Goal: Information Seeking & Learning: Check status

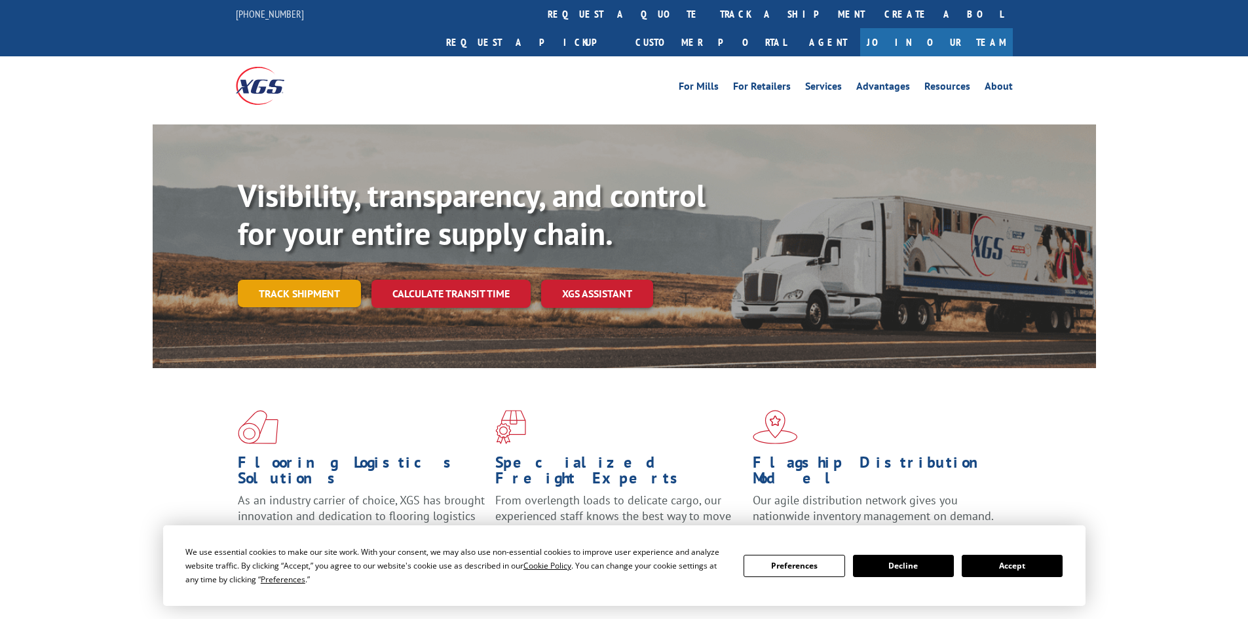
click at [285, 280] on link "Track shipment" at bounding box center [299, 294] width 123 height 28
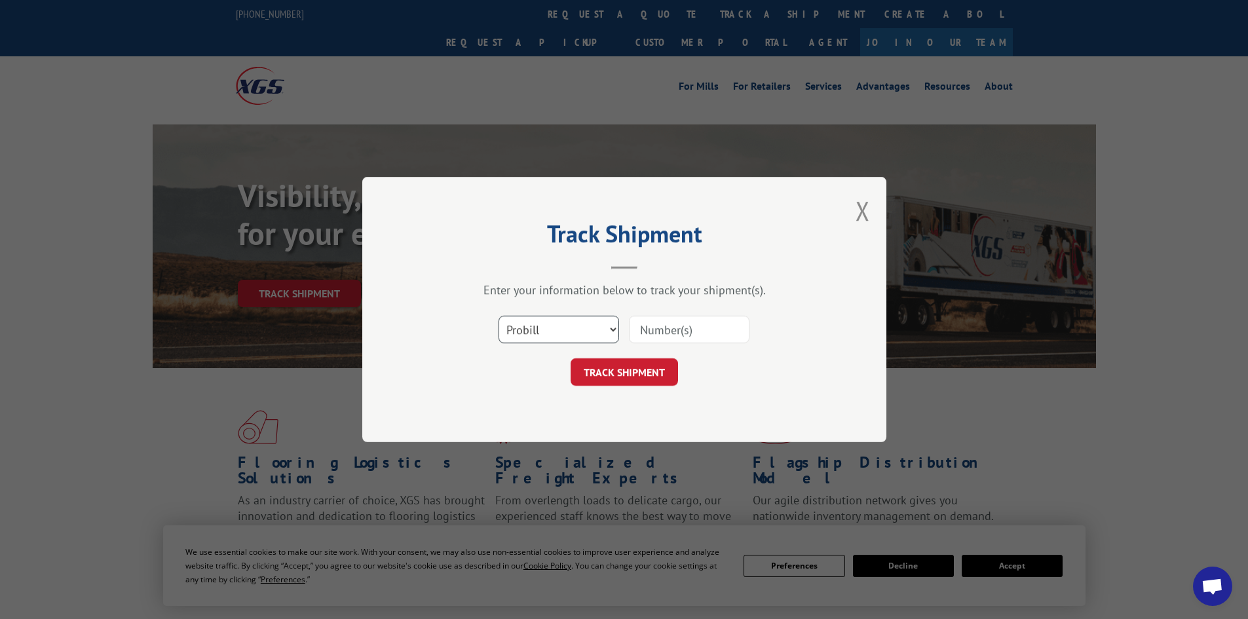
click at [522, 323] on select "Select category... Probill BOL PO" at bounding box center [559, 330] width 121 height 28
select select "po"
click at [499, 316] on select "Select category... Probill BOL PO" at bounding box center [559, 330] width 121 height 28
click at [663, 323] on input at bounding box center [689, 330] width 121 height 28
type input "ce2721"
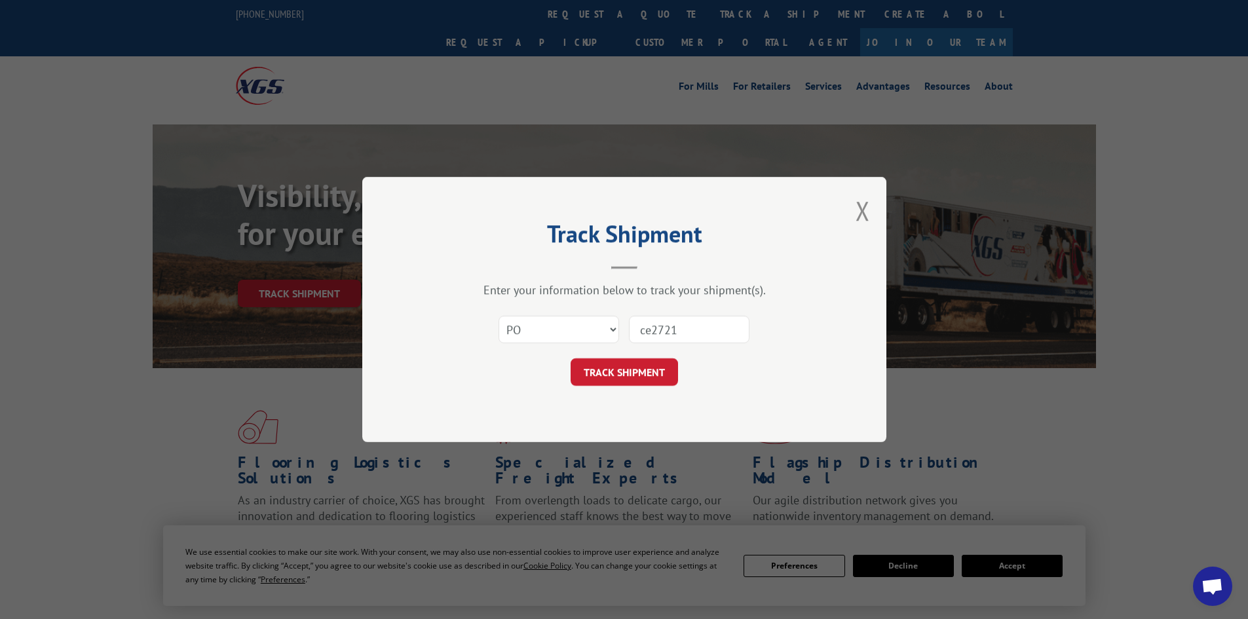
click button "TRACK SHIPMENT" at bounding box center [624, 372] width 107 height 28
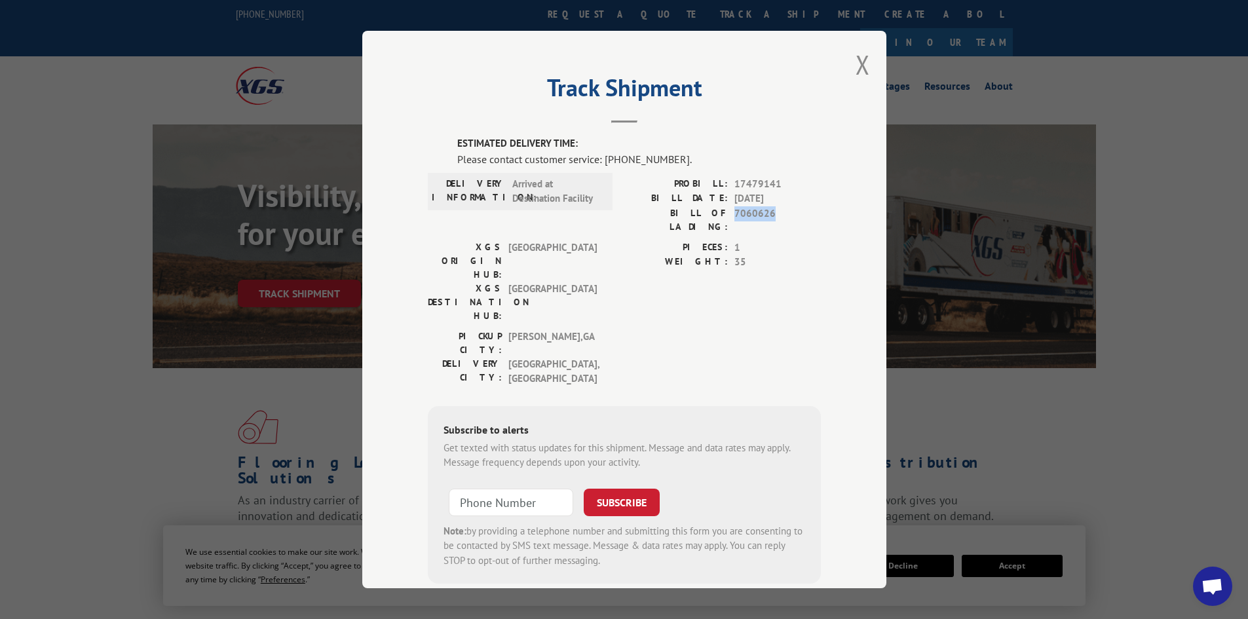
drag, startPoint x: 731, startPoint y: 211, endPoint x: 770, endPoint y: 212, distance: 38.7
click at [770, 212] on span "7060626" at bounding box center [778, 220] width 87 height 28
copy span "7060626"
